Goal: Task Accomplishment & Management: Use online tool/utility

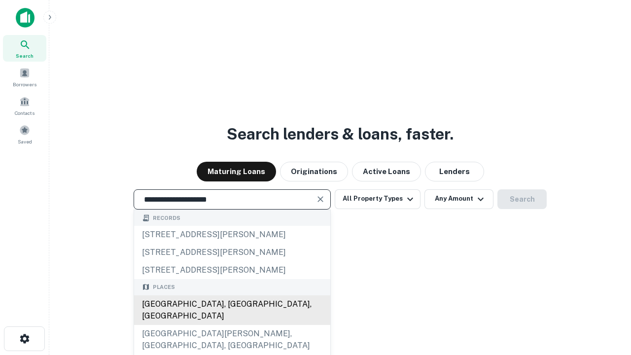
click at [232, 325] on div "[GEOGRAPHIC_DATA], [GEOGRAPHIC_DATA], [GEOGRAPHIC_DATA]" at bounding box center [232, 310] width 196 height 30
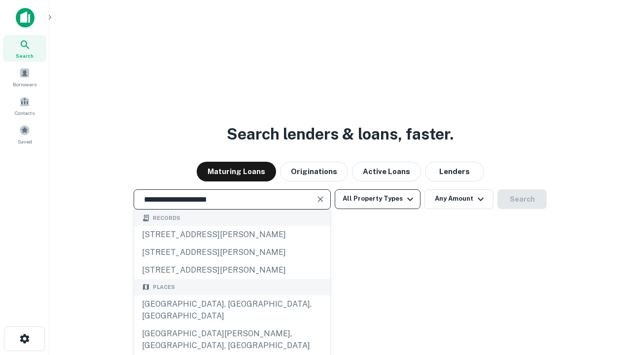
type input "**********"
click at [377, 199] on button "All Property Types" at bounding box center [378, 199] width 86 height 20
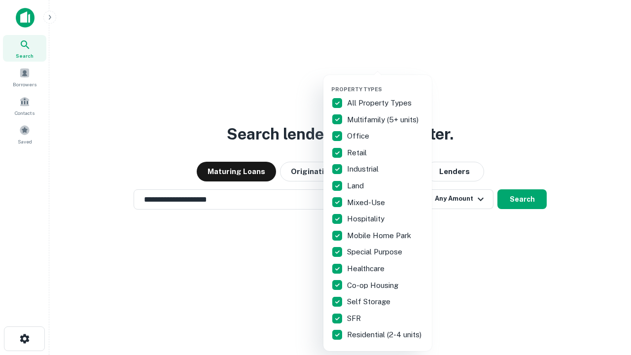
click at [385, 83] on button "button" at bounding box center [385, 83] width 108 height 0
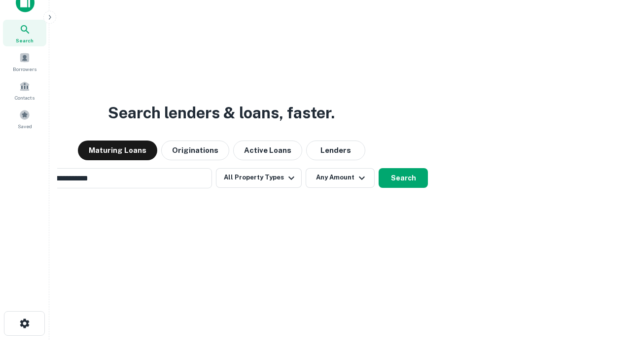
scroll to position [16, 0]
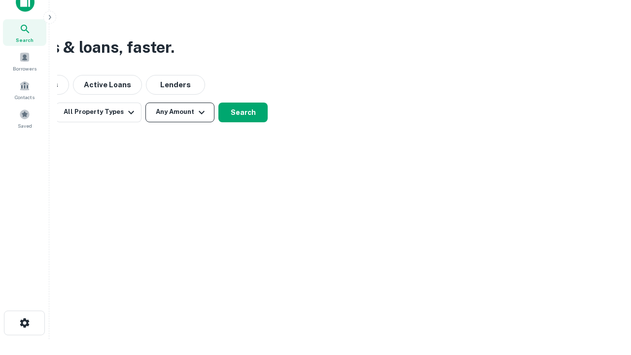
click at [180, 112] on button "Any Amount" at bounding box center [179, 112] width 69 height 20
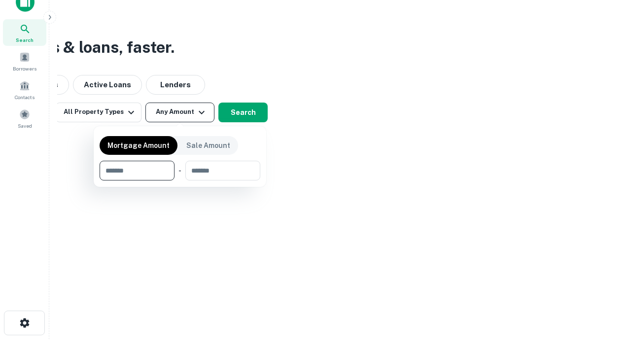
type input "*******"
click at [180, 180] on button "button" at bounding box center [180, 180] width 161 height 0
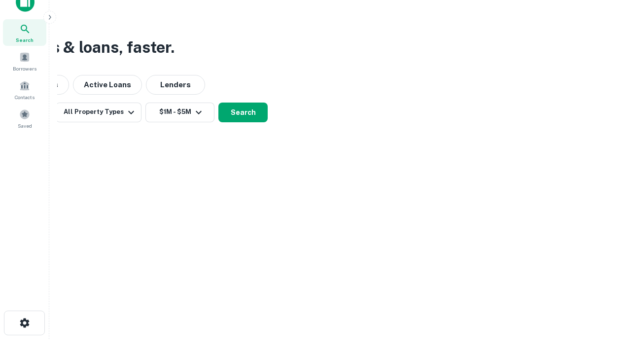
scroll to position [6, 182]
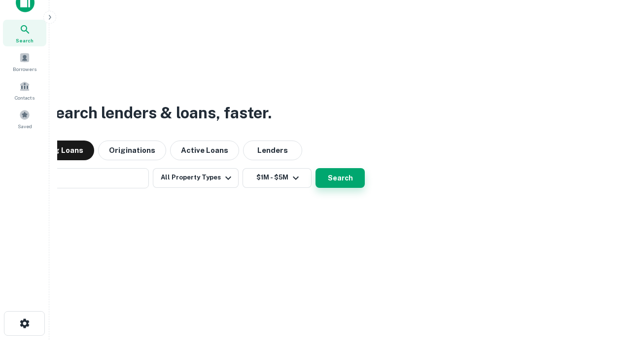
click at [315, 168] on button "Search" at bounding box center [339, 178] width 49 height 20
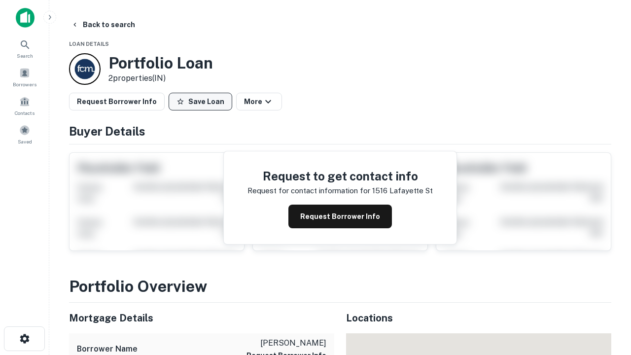
click at [200, 102] on button "Save Loan" at bounding box center [201, 102] width 64 height 18
